Goal: Information Seeking & Learning: Learn about a topic

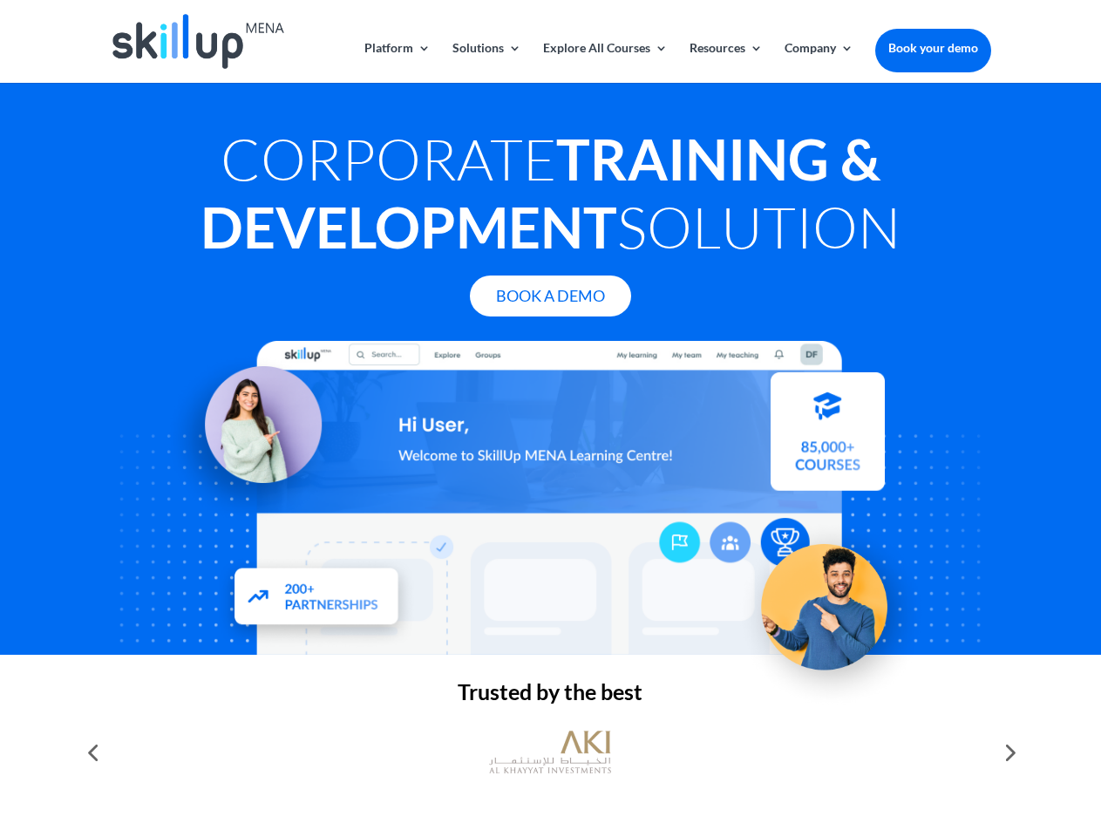
click at [550, 418] on div at bounding box center [550, 498] width 881 height 314
click at [486, 62] on link "Solutions" at bounding box center [486, 62] width 69 height 41
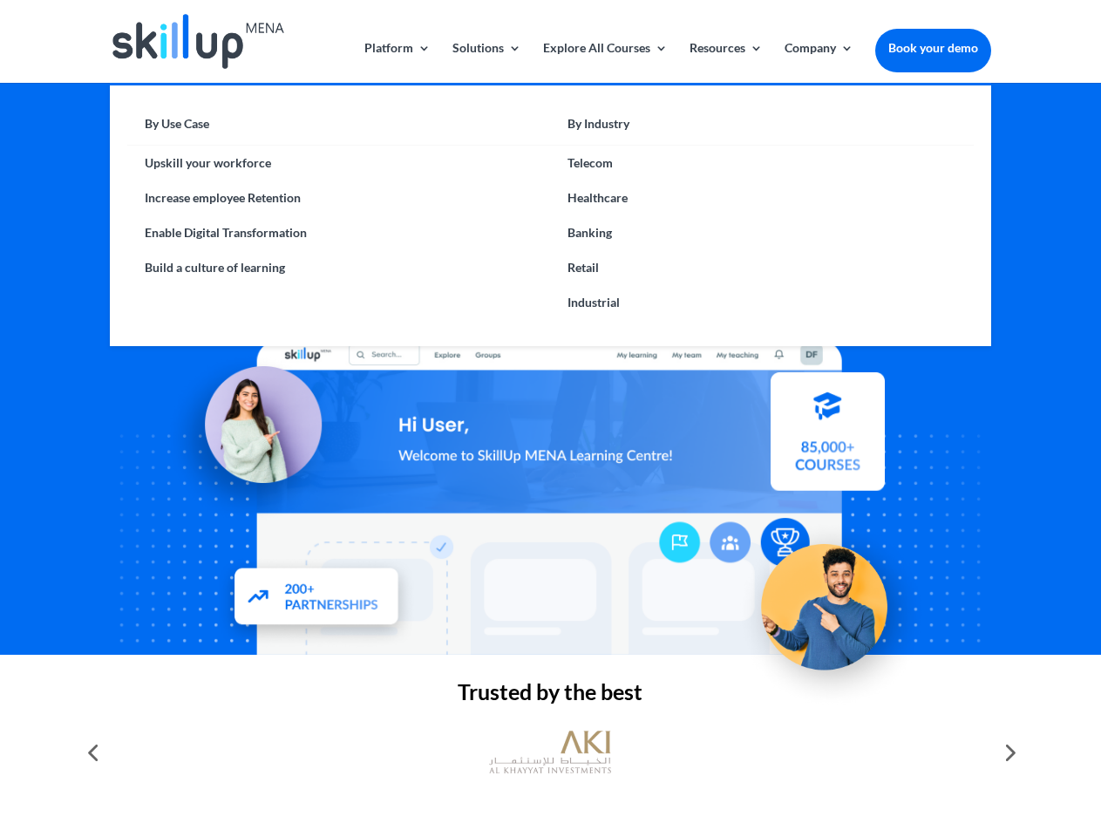
click at [604, 62] on link "Explore All Courses" at bounding box center [605, 62] width 125 height 41
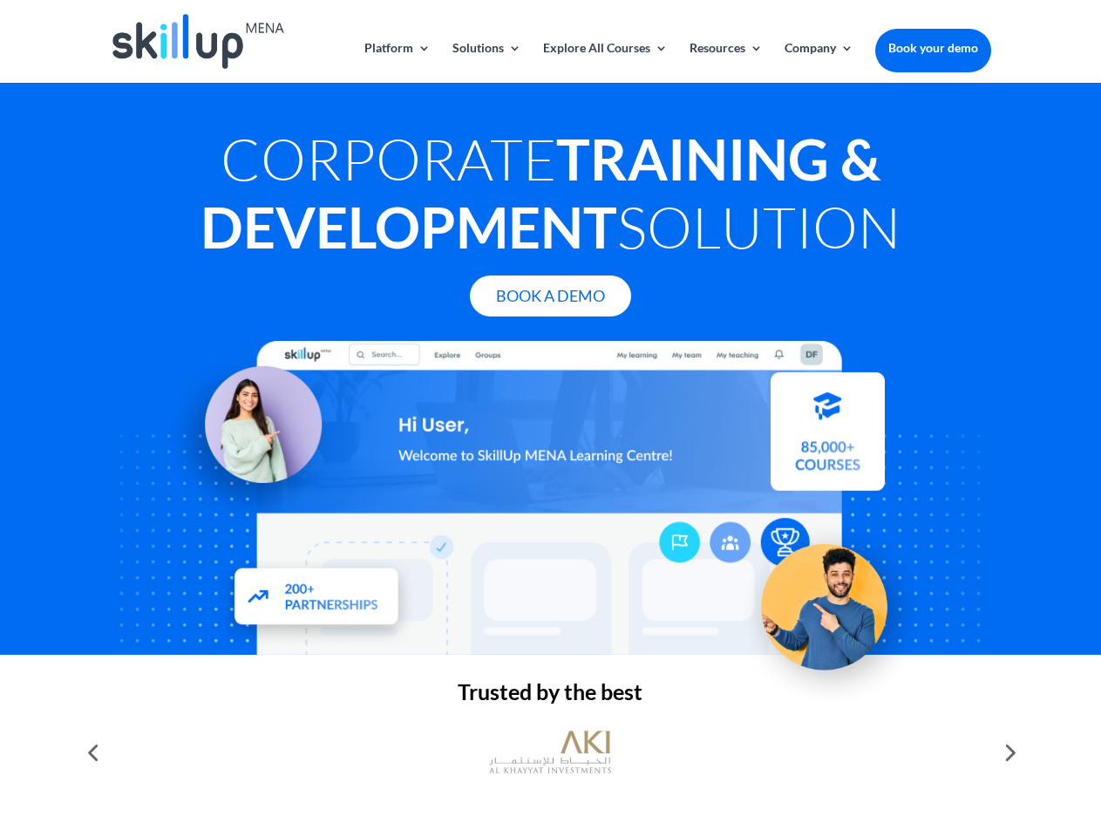
click at [724, 62] on link "Resources" at bounding box center [726, 62] width 73 height 41
click at [819, 62] on link "Company" at bounding box center [819, 62] width 69 height 41
click at [550, 752] on img at bounding box center [550, 752] width 122 height 61
